Goal: Information Seeking & Learning: Learn about a topic

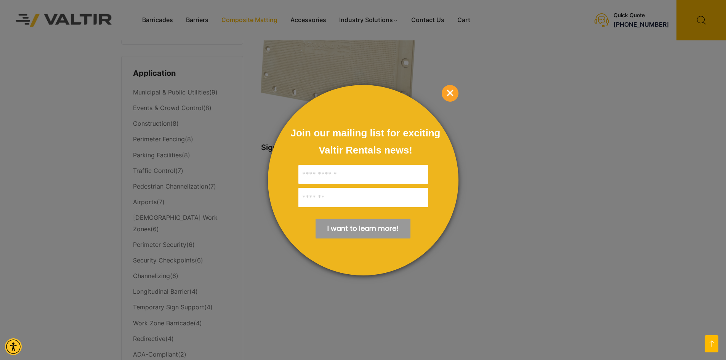
scroll to position [190, 0]
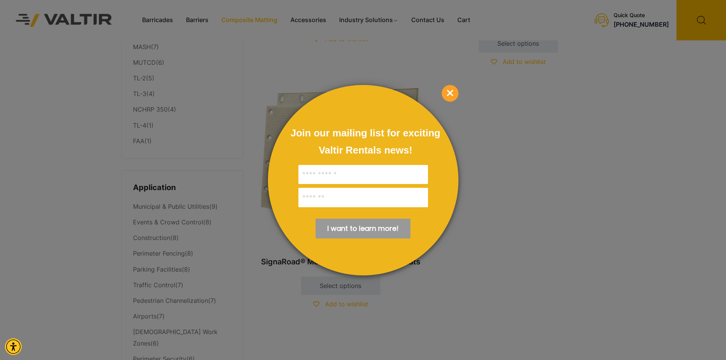
click at [452, 90] on span "×" at bounding box center [449, 93] width 17 height 17
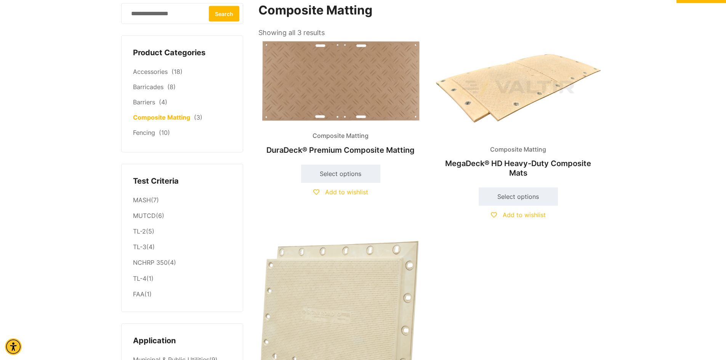
scroll to position [0, 0]
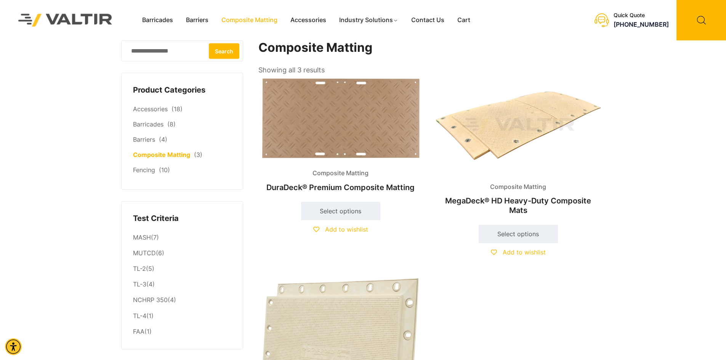
click at [504, 57] on main "**********" at bounding box center [429, 277] width 343 height 475
click at [420, 19] on link "Contact Us" at bounding box center [427, 19] width 46 height 11
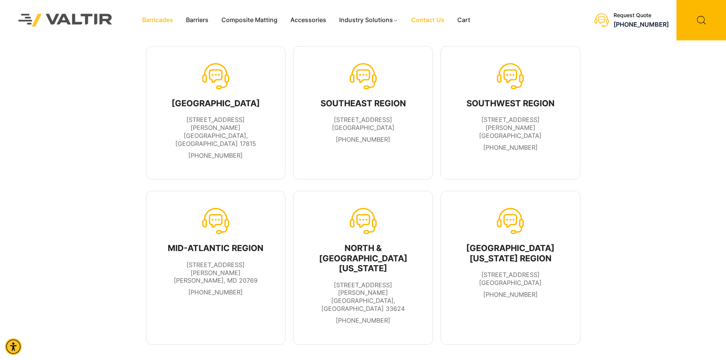
click at [162, 18] on link "Barricades" at bounding box center [158, 19] width 44 height 11
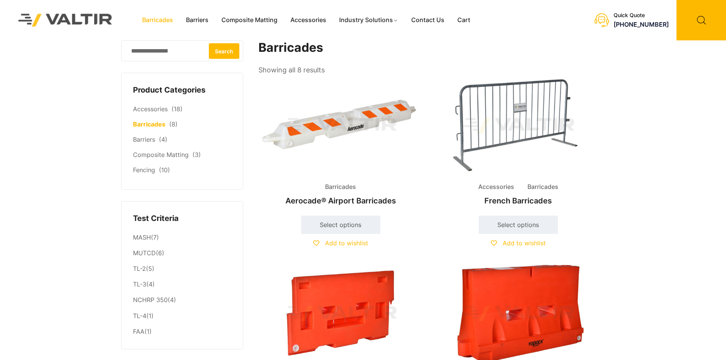
click at [85, 19] on img at bounding box center [65, 20] width 114 height 32
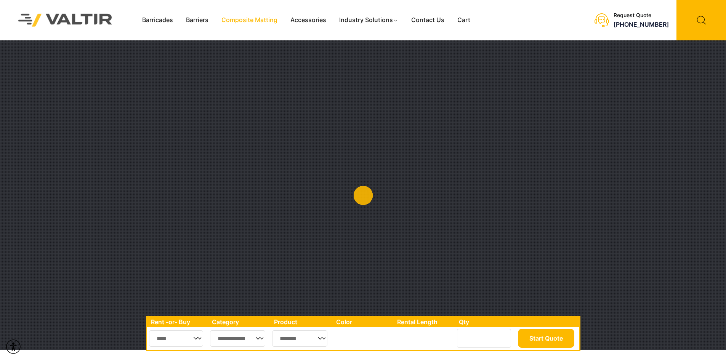
click at [272, 20] on link "Composite Matting" at bounding box center [249, 19] width 69 height 11
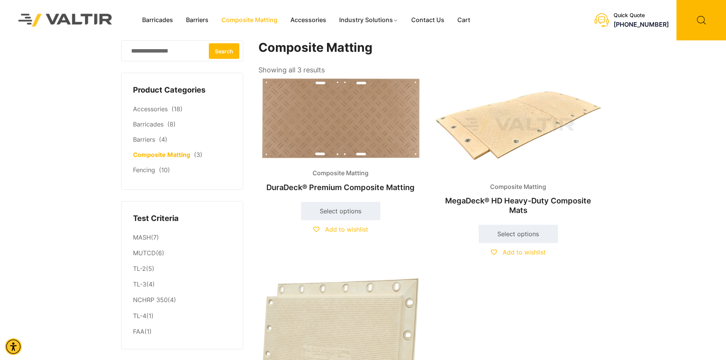
click at [349, 130] on img at bounding box center [340, 118] width 165 height 85
click at [432, 21] on link "Contact Us" at bounding box center [427, 19] width 46 height 11
click at [334, 166] on li "Composite Matting DuraDeck® Premium Composite Matting $ 10.00 Select options Th…" at bounding box center [340, 163] width 165 height 174
click at [347, 152] on img at bounding box center [340, 118] width 165 height 85
click at [499, 112] on img at bounding box center [518, 125] width 165 height 99
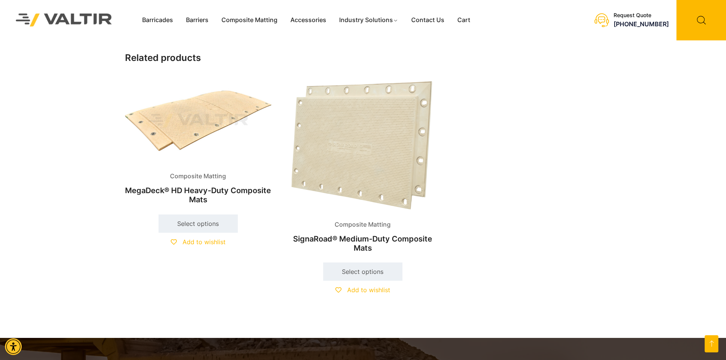
scroll to position [457, 0]
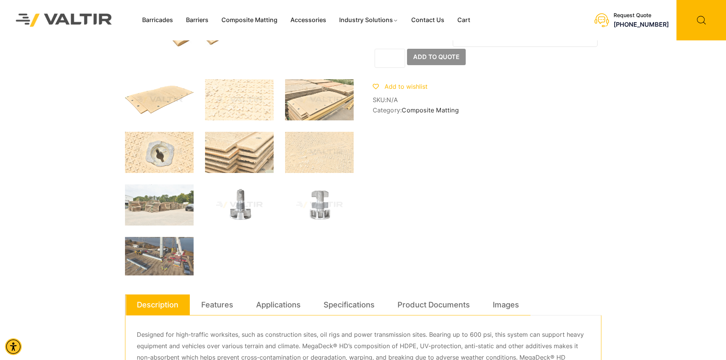
scroll to position [114, 0]
